Goal: Information Seeking & Learning: Check status

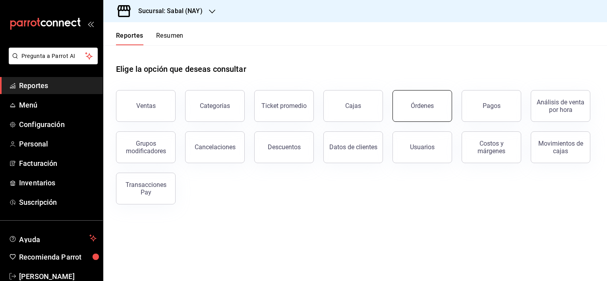
click at [417, 103] on div "Órdenes" at bounding box center [422, 106] width 23 height 8
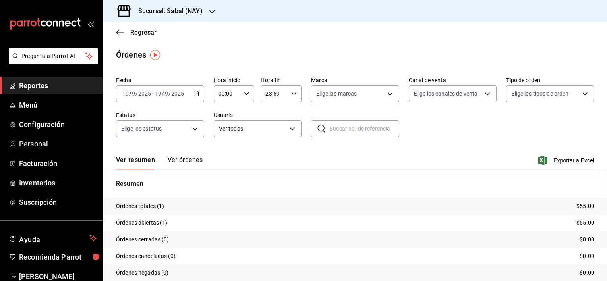
click at [193, 159] on button "Ver órdenes" at bounding box center [185, 163] width 35 height 14
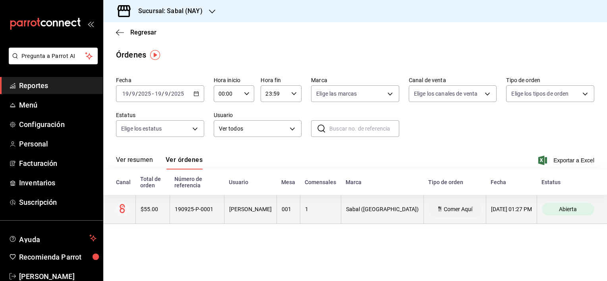
click at [336, 206] on div "1" at bounding box center [320, 209] width 31 height 6
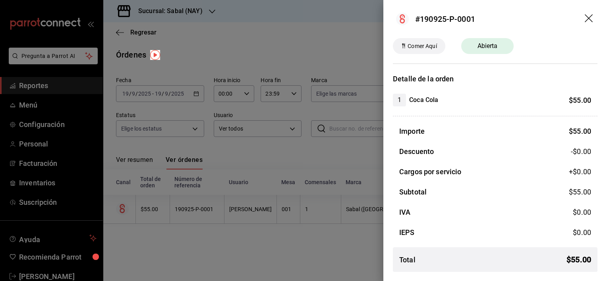
click at [589, 17] on icon "drag" at bounding box center [589, 18] width 8 height 8
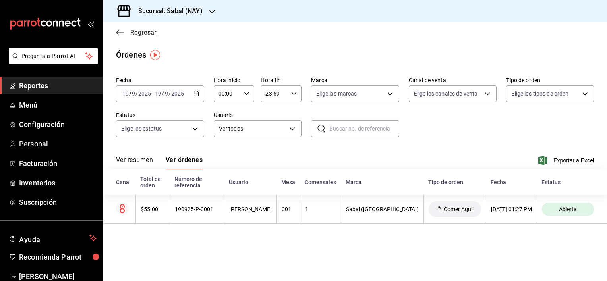
click at [118, 32] on icon "button" at bounding box center [120, 32] width 8 height 7
